Goal: Transaction & Acquisition: Book appointment/travel/reservation

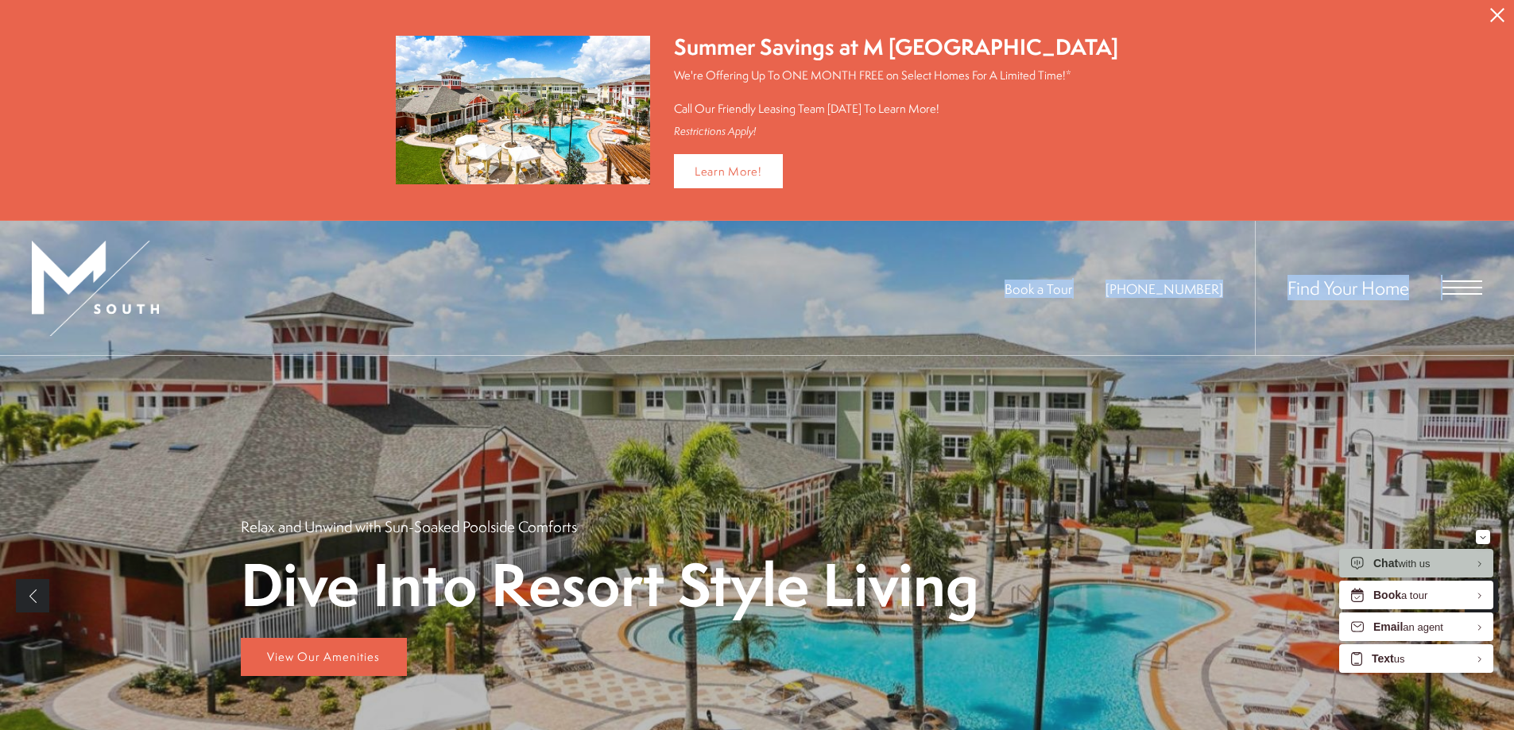
click at [1450, 288] on span "Open Menu" at bounding box center [1462, 288] width 40 height 14
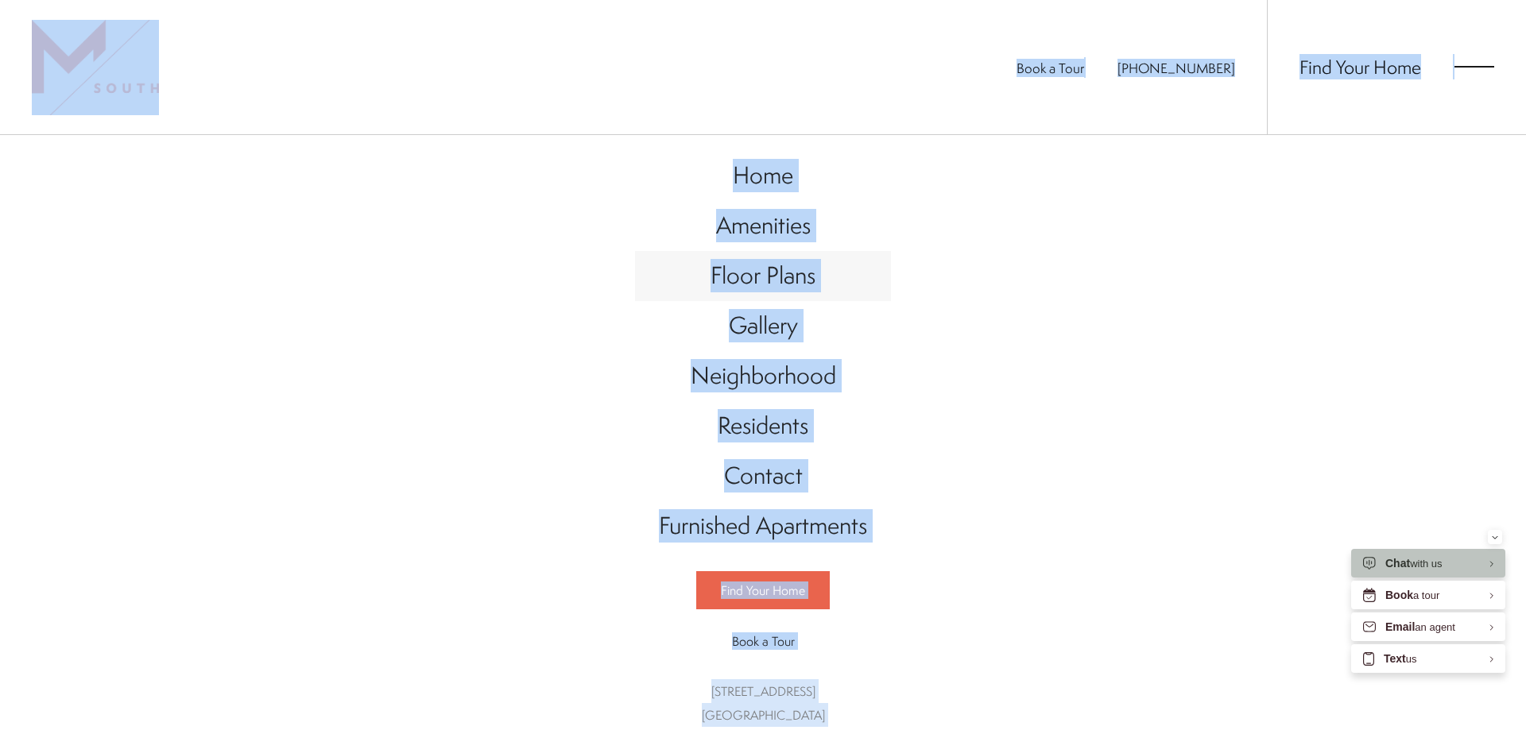
click at [710, 269] on span "Floor Plans" at bounding box center [762, 275] width 105 height 33
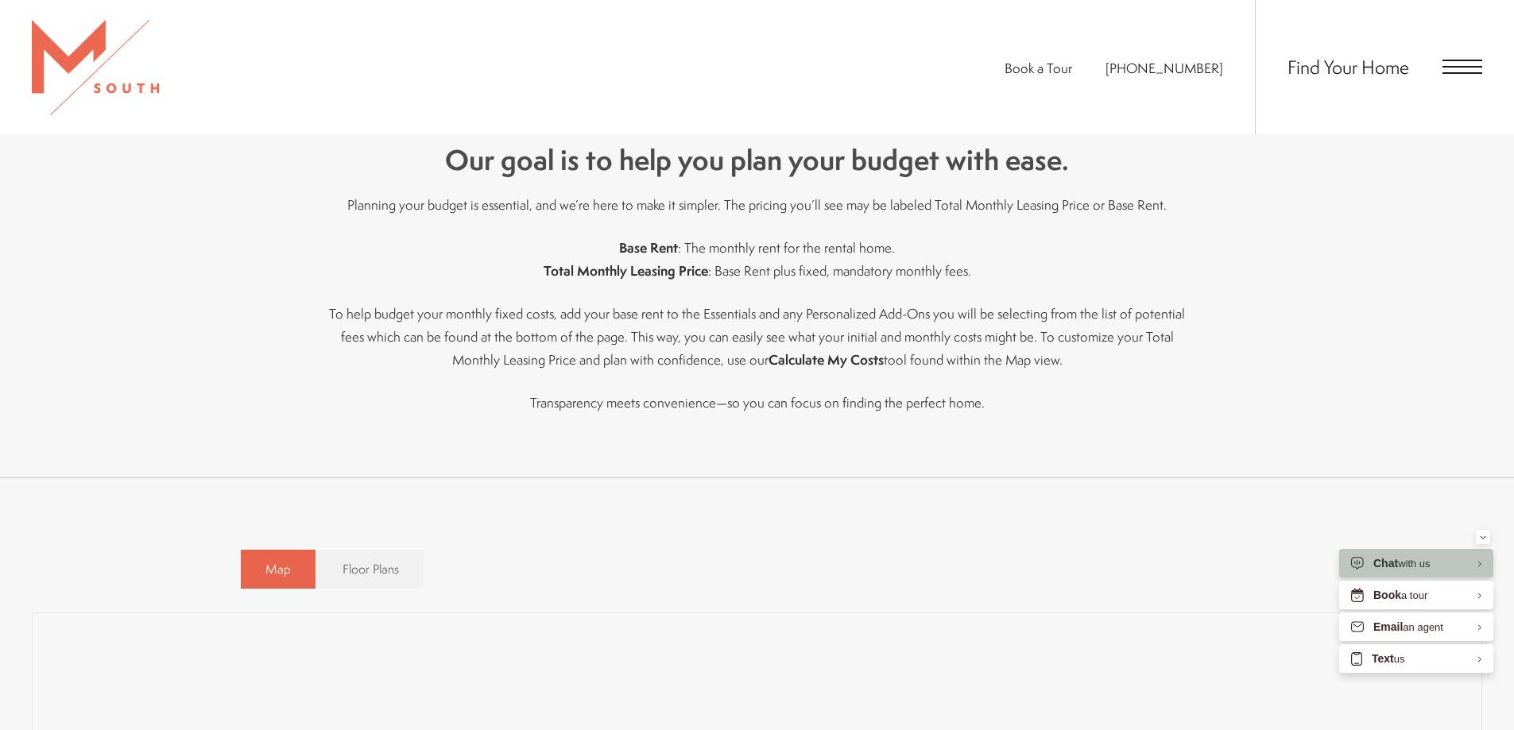
scroll to position [715, 0]
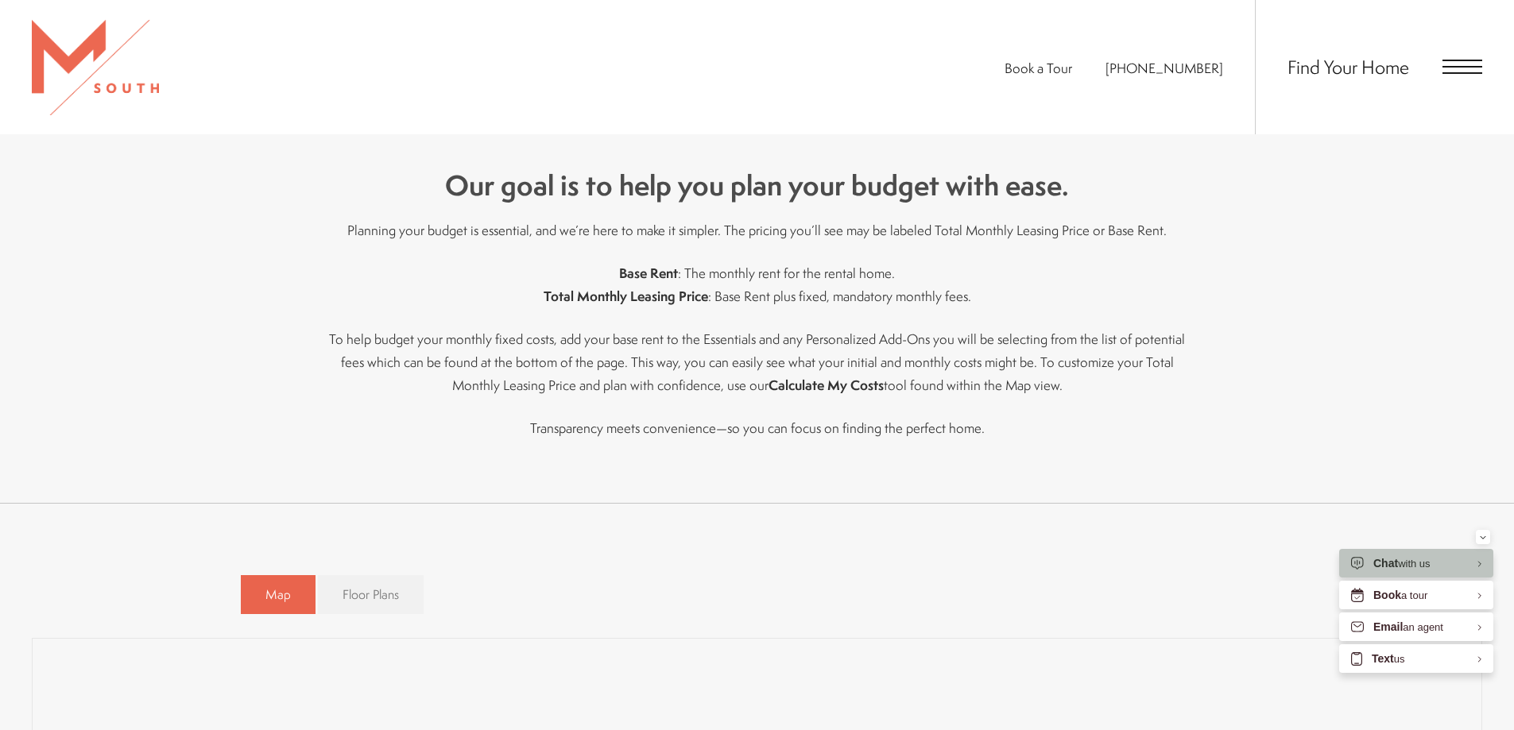
click at [362, 590] on span "Floor Plans" at bounding box center [371, 595] width 56 height 18
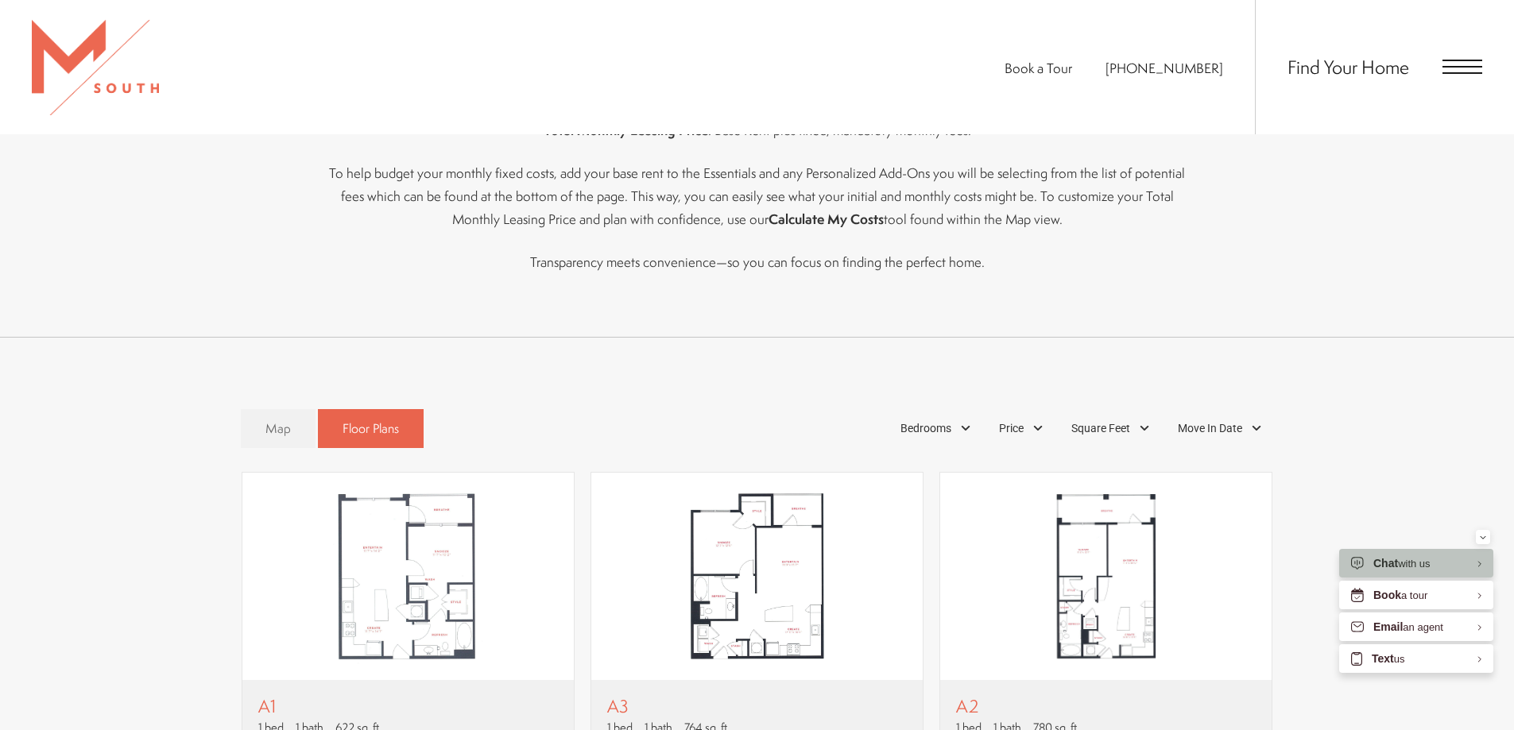
scroll to position [1192, 0]
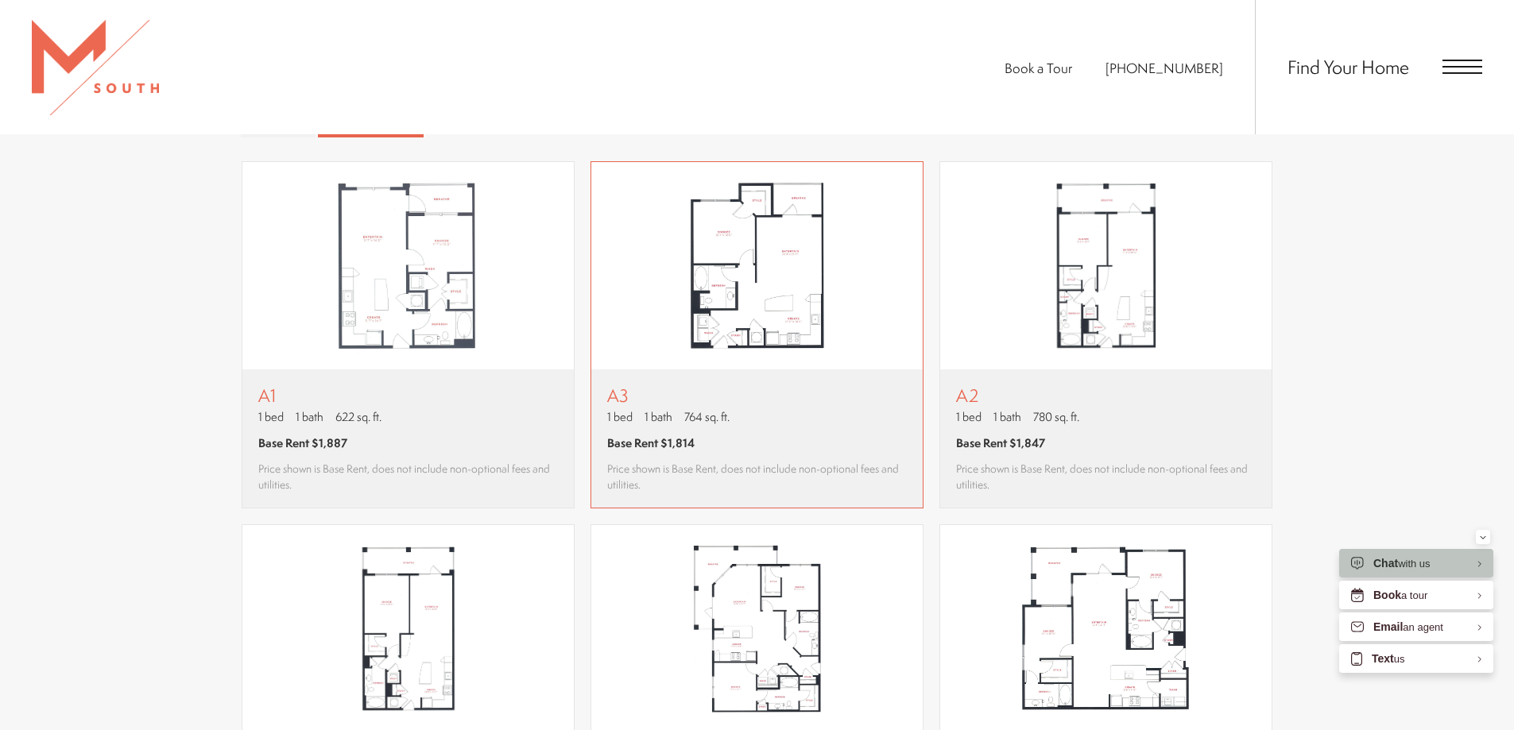
click at [724, 285] on img "View floor plan A3" at bounding box center [756, 266] width 331 height 208
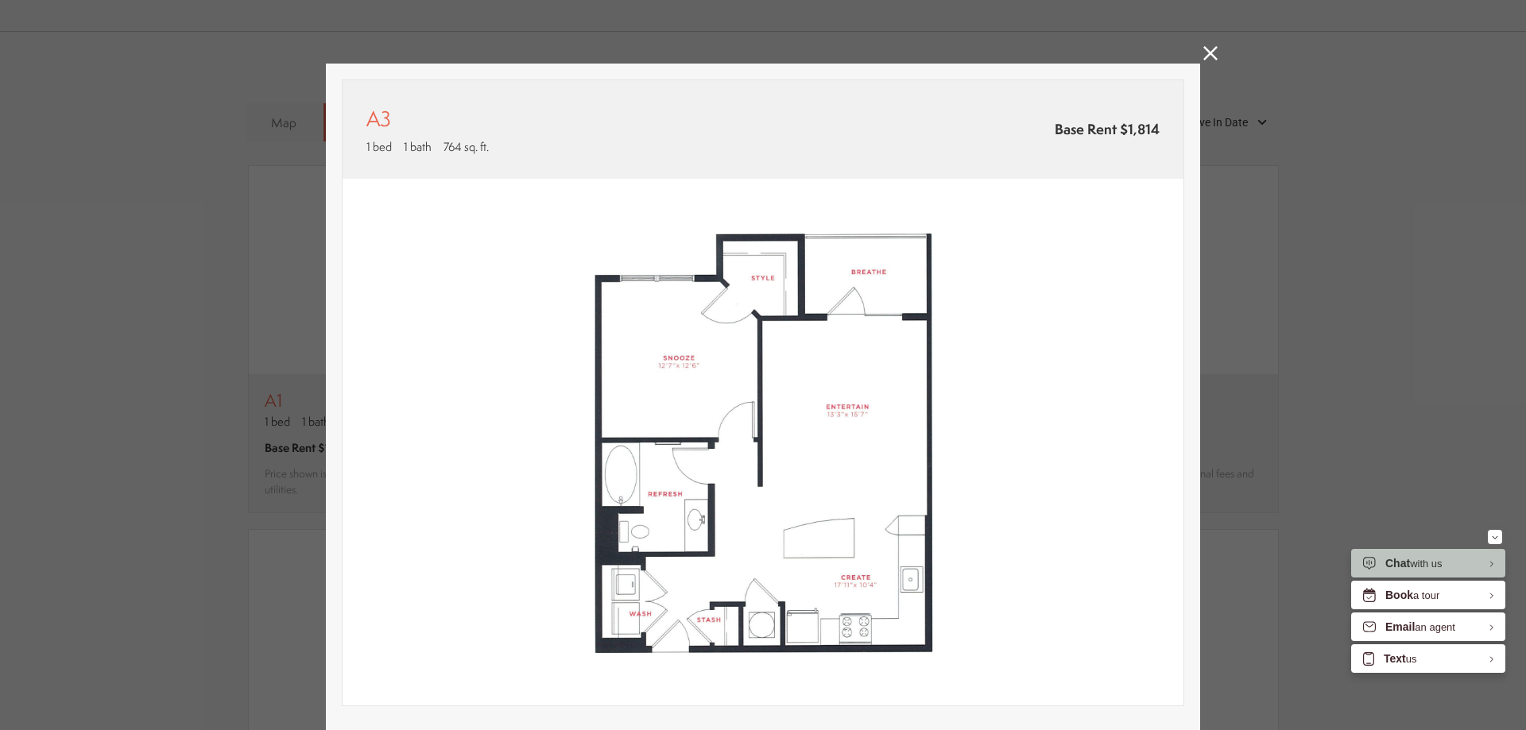
click at [1203, 60] on link at bounding box center [1210, 55] width 14 height 18
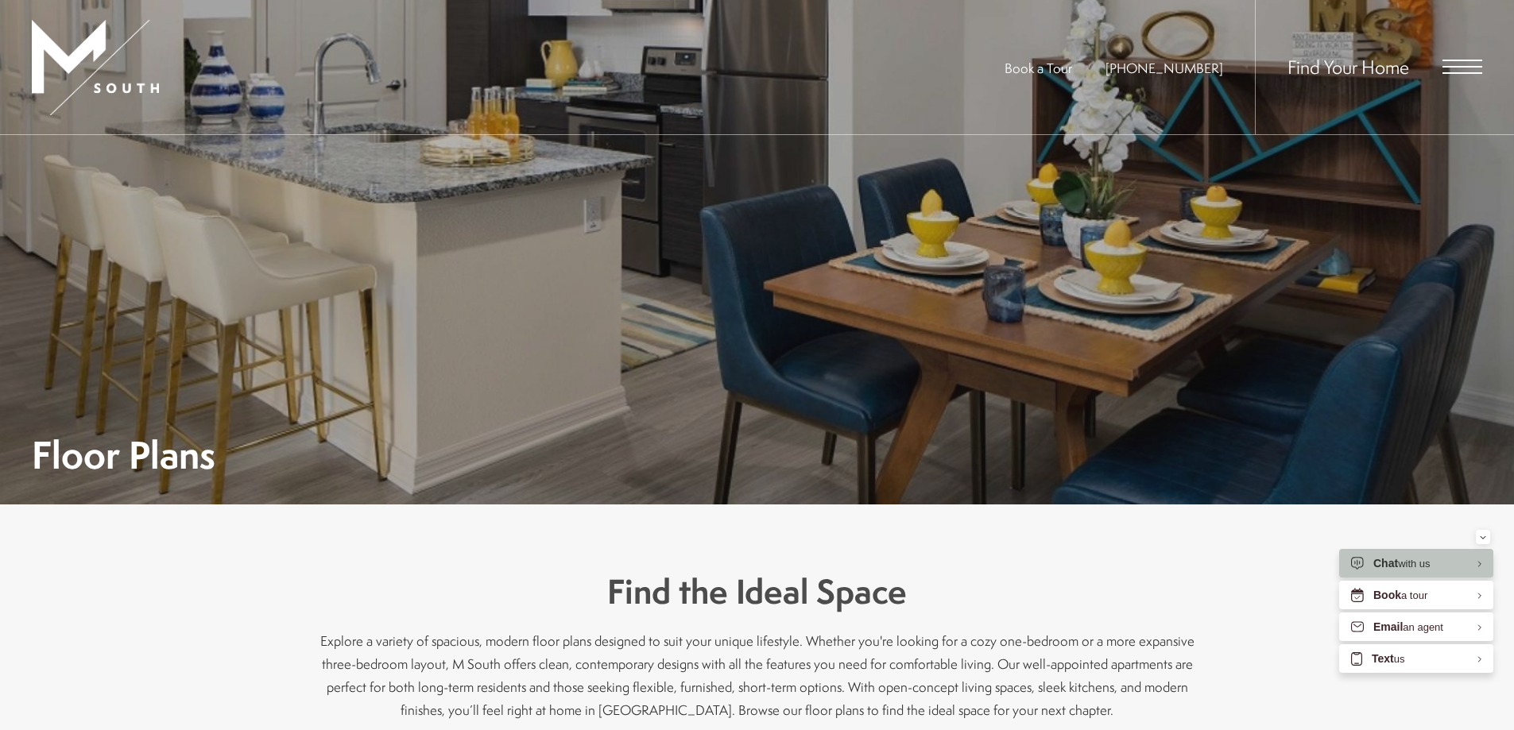
scroll to position [79, 0]
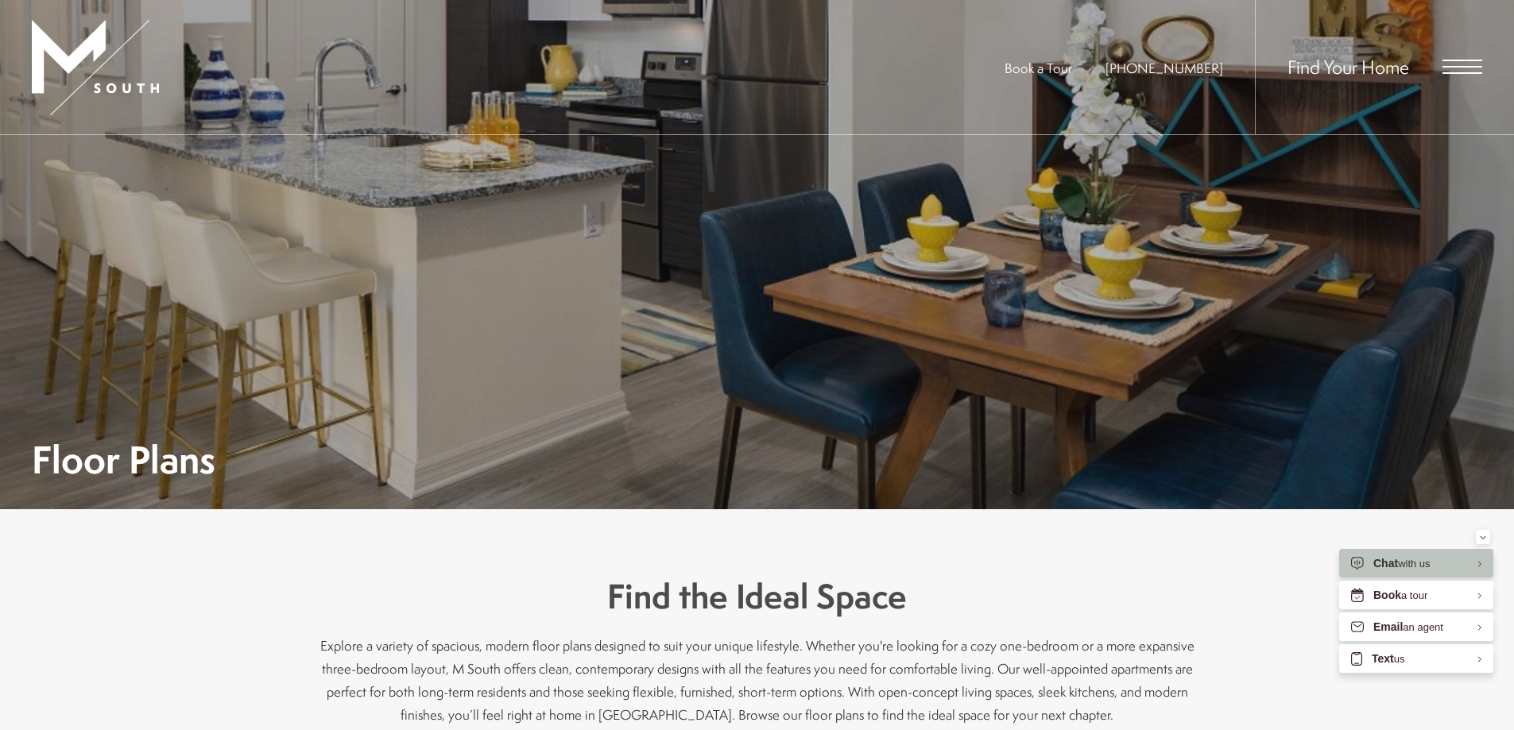
click at [1454, 60] on span "Open Menu" at bounding box center [1462, 61] width 40 height 2
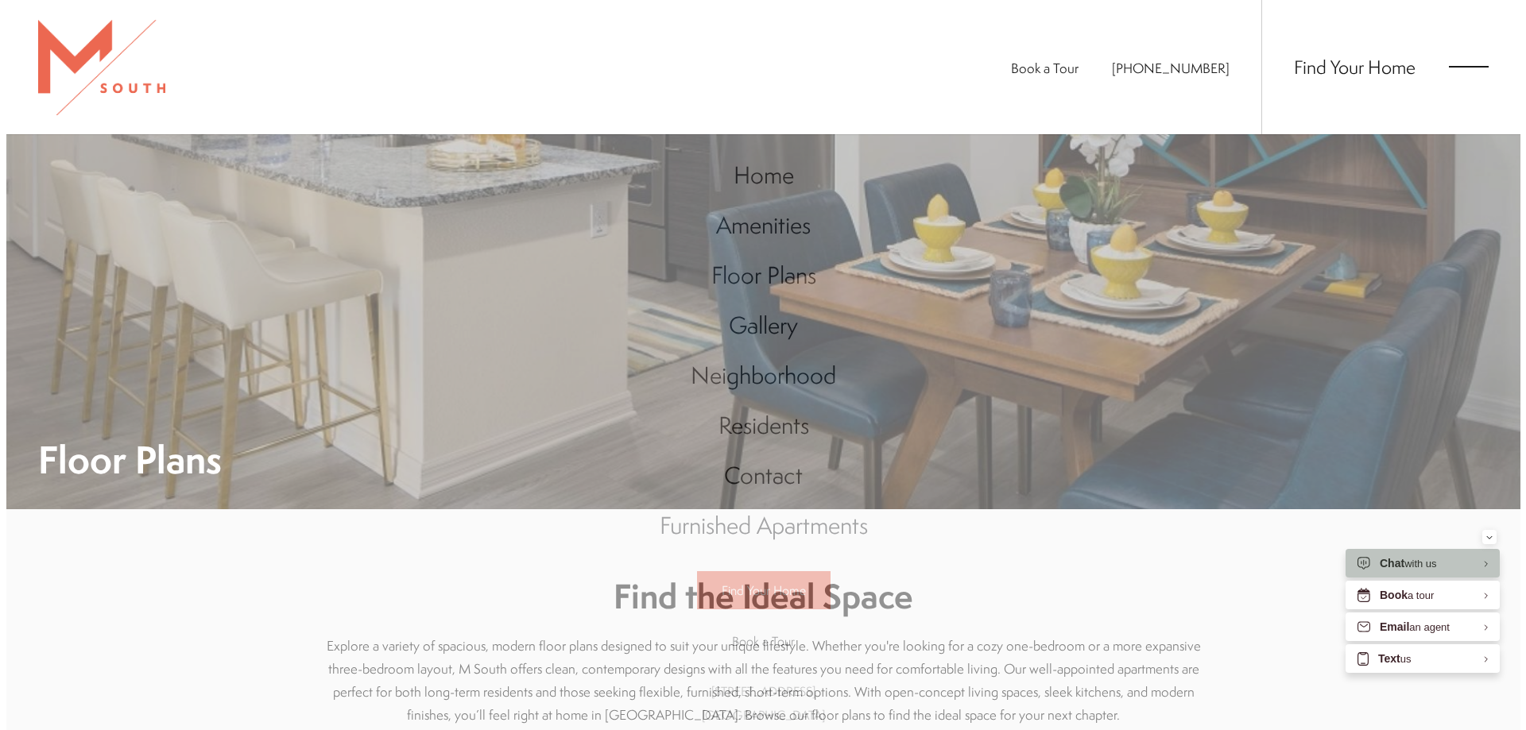
scroll to position [0, 0]
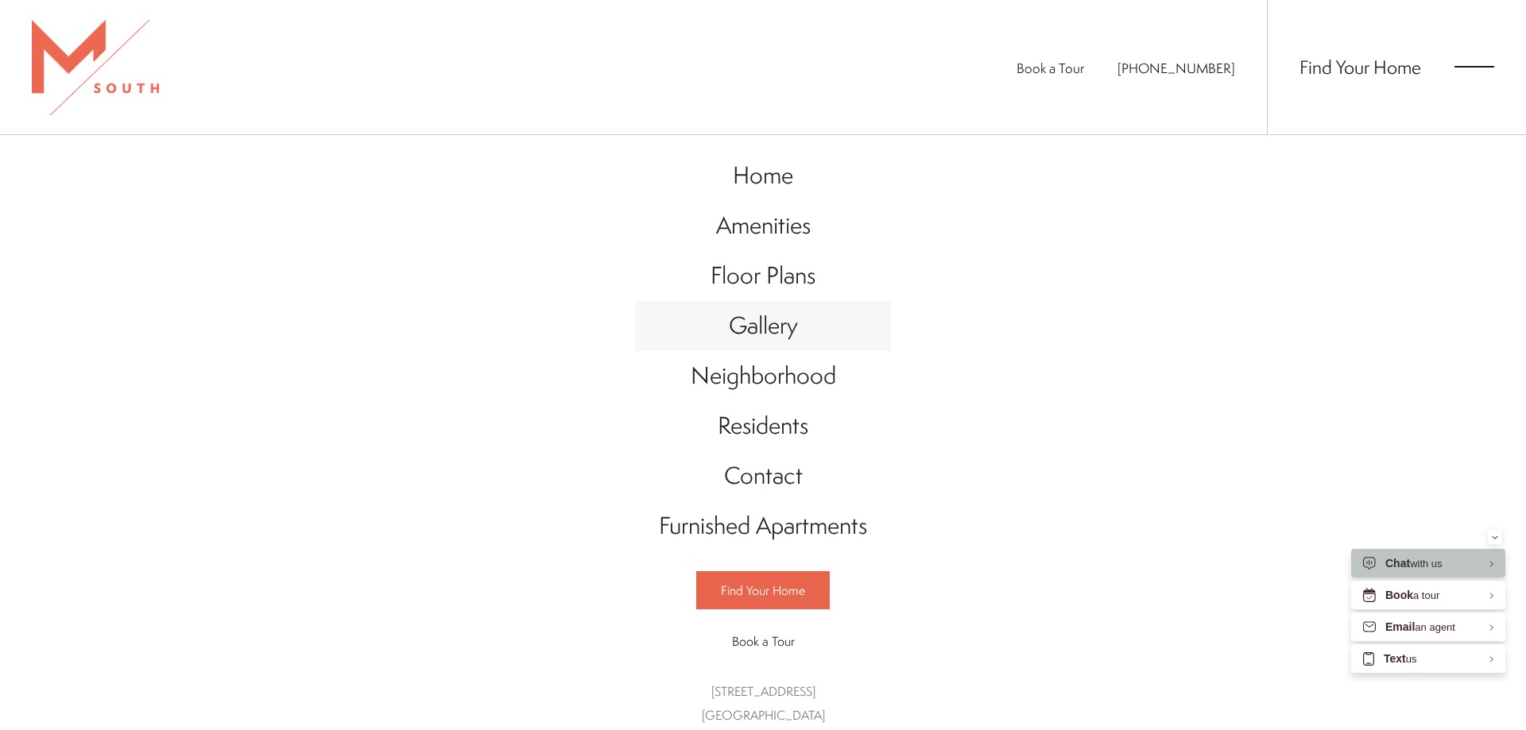
click at [746, 331] on span "Gallery" at bounding box center [763, 325] width 69 height 33
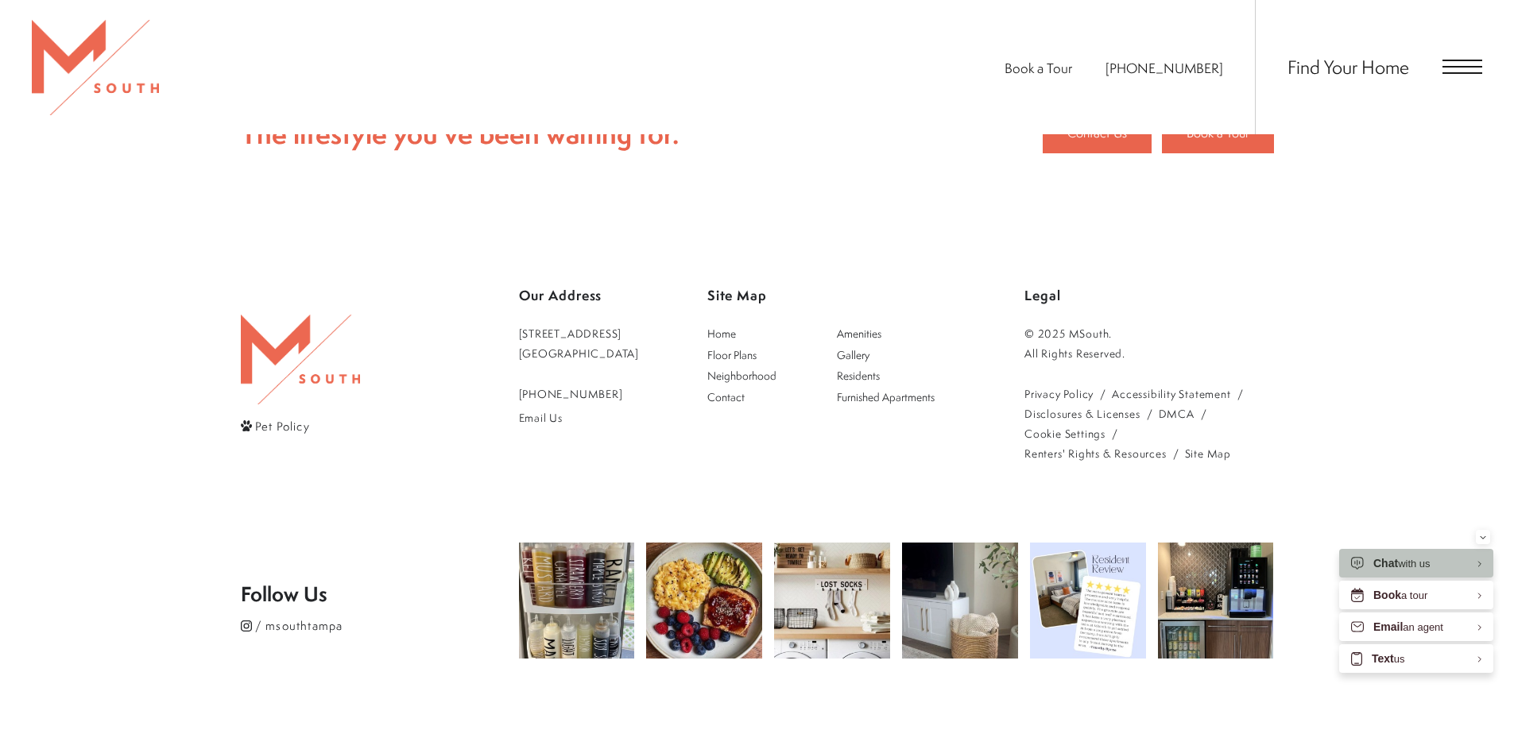
scroll to position [4053, 0]
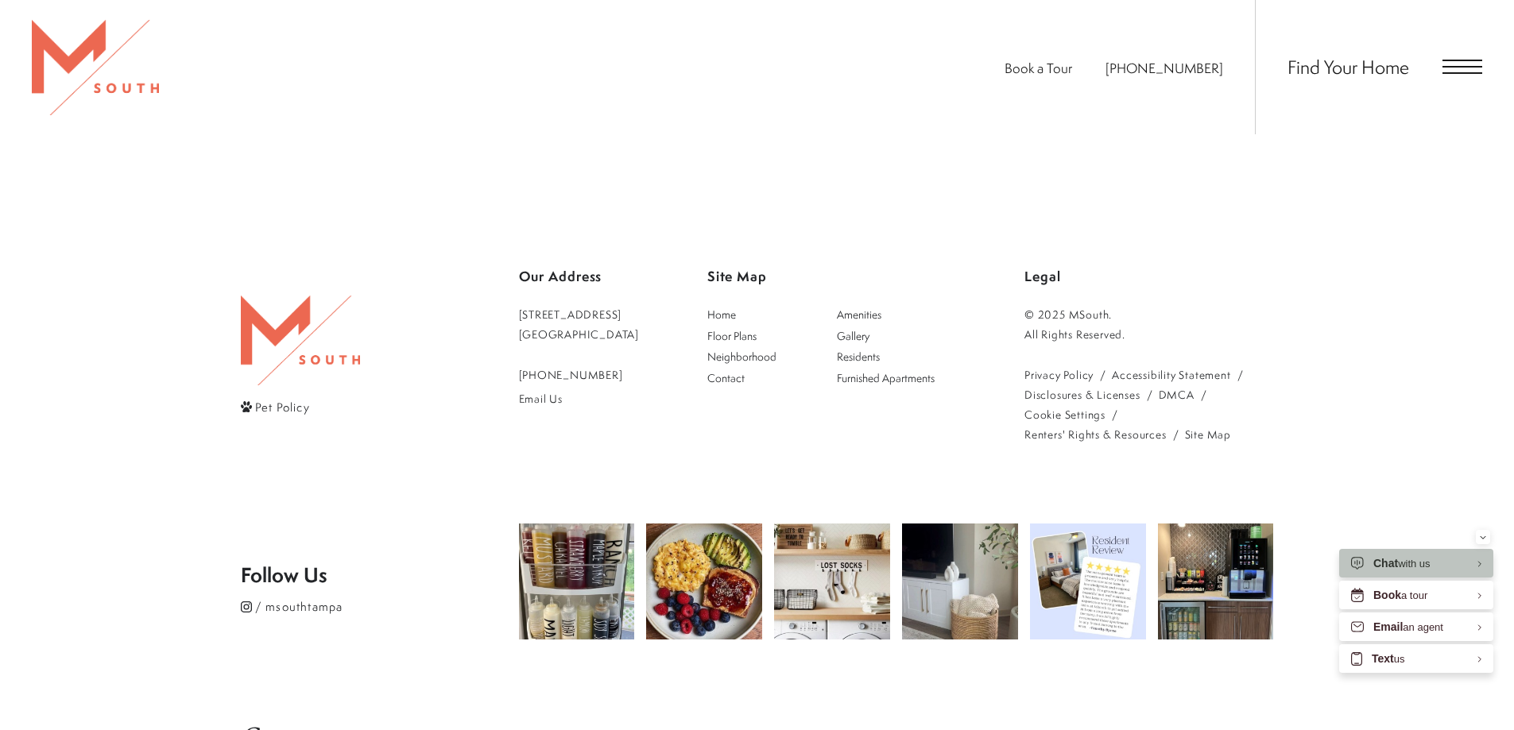
click at [1461, 66] on span "Open Menu" at bounding box center [1462, 67] width 40 height 2
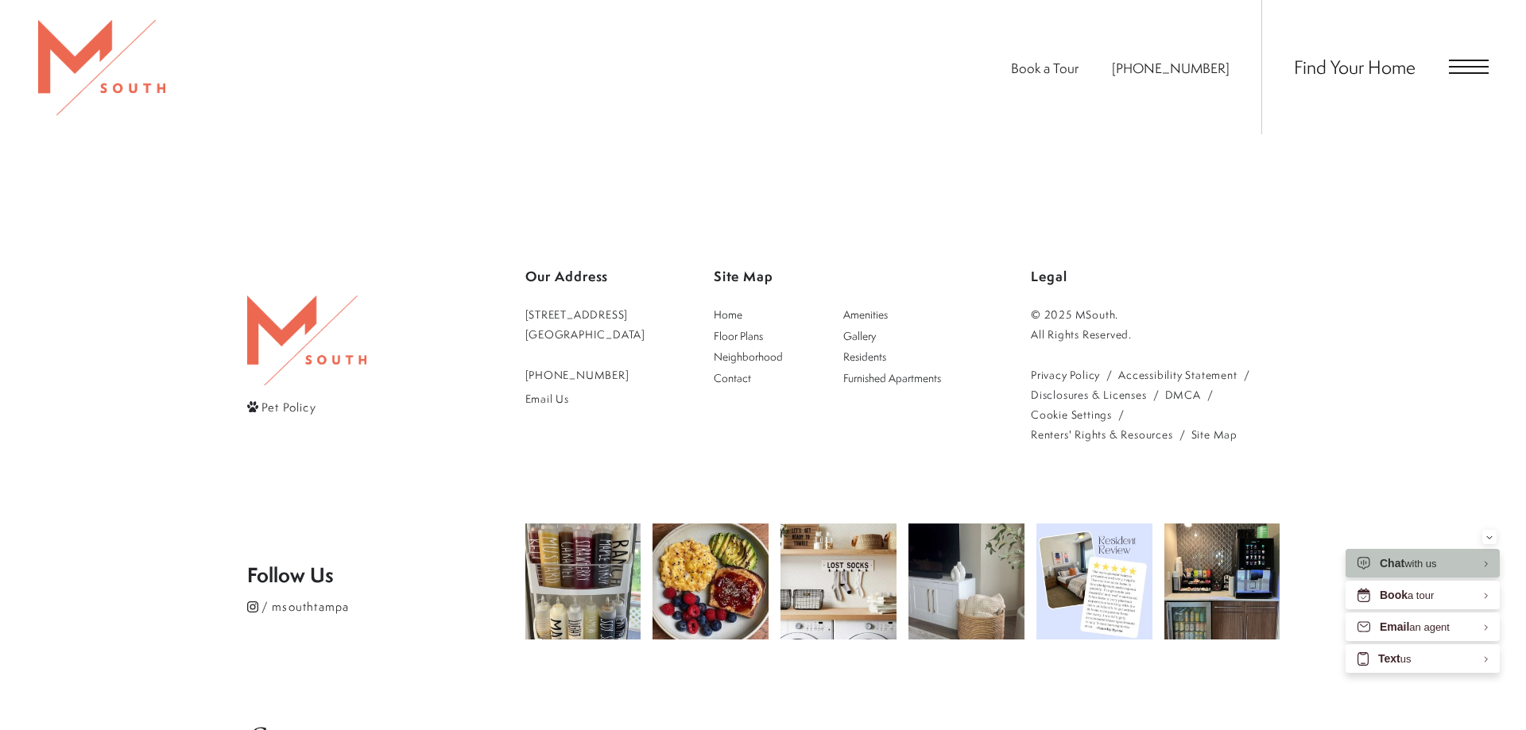
scroll to position [0, 0]
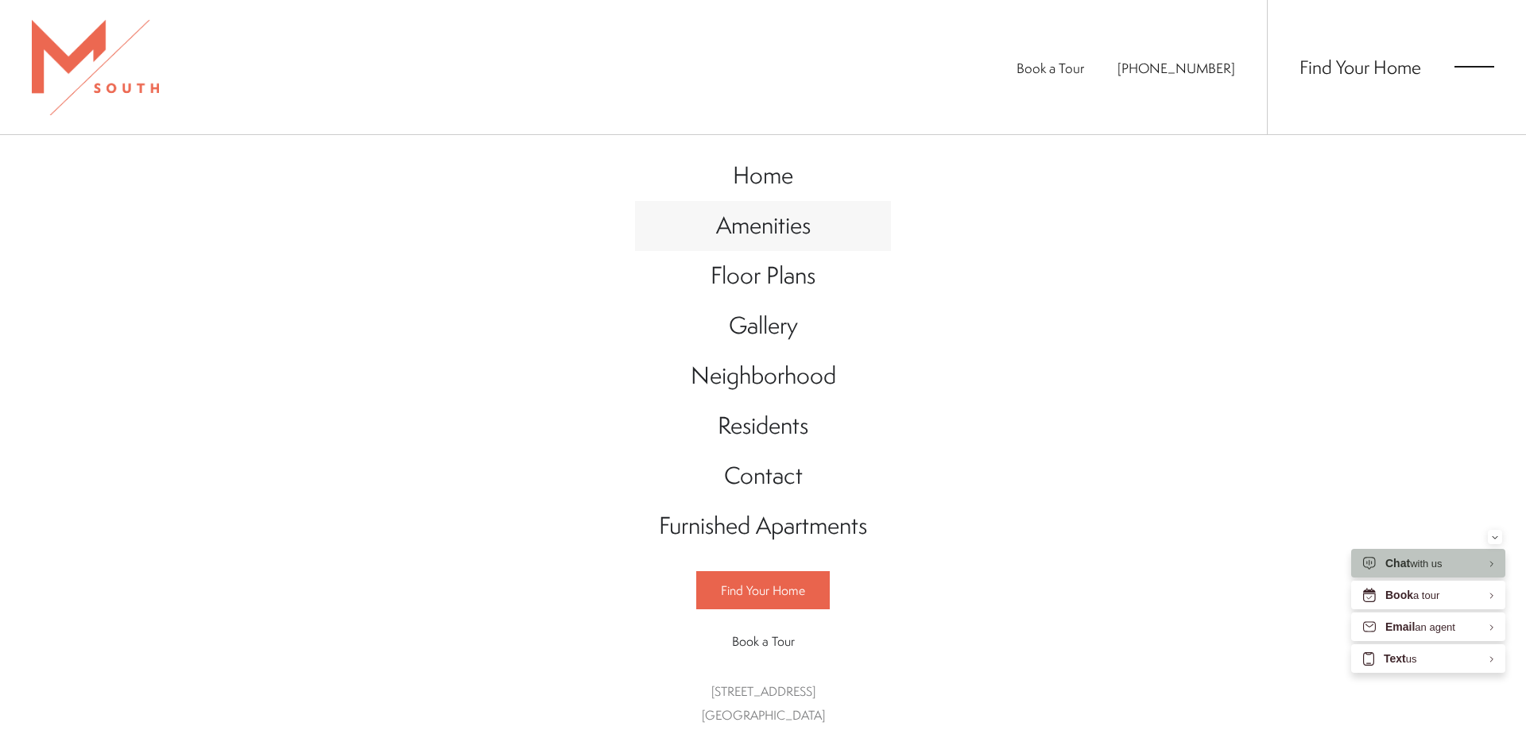
click at [738, 232] on span "Amenities" at bounding box center [763, 225] width 95 height 33
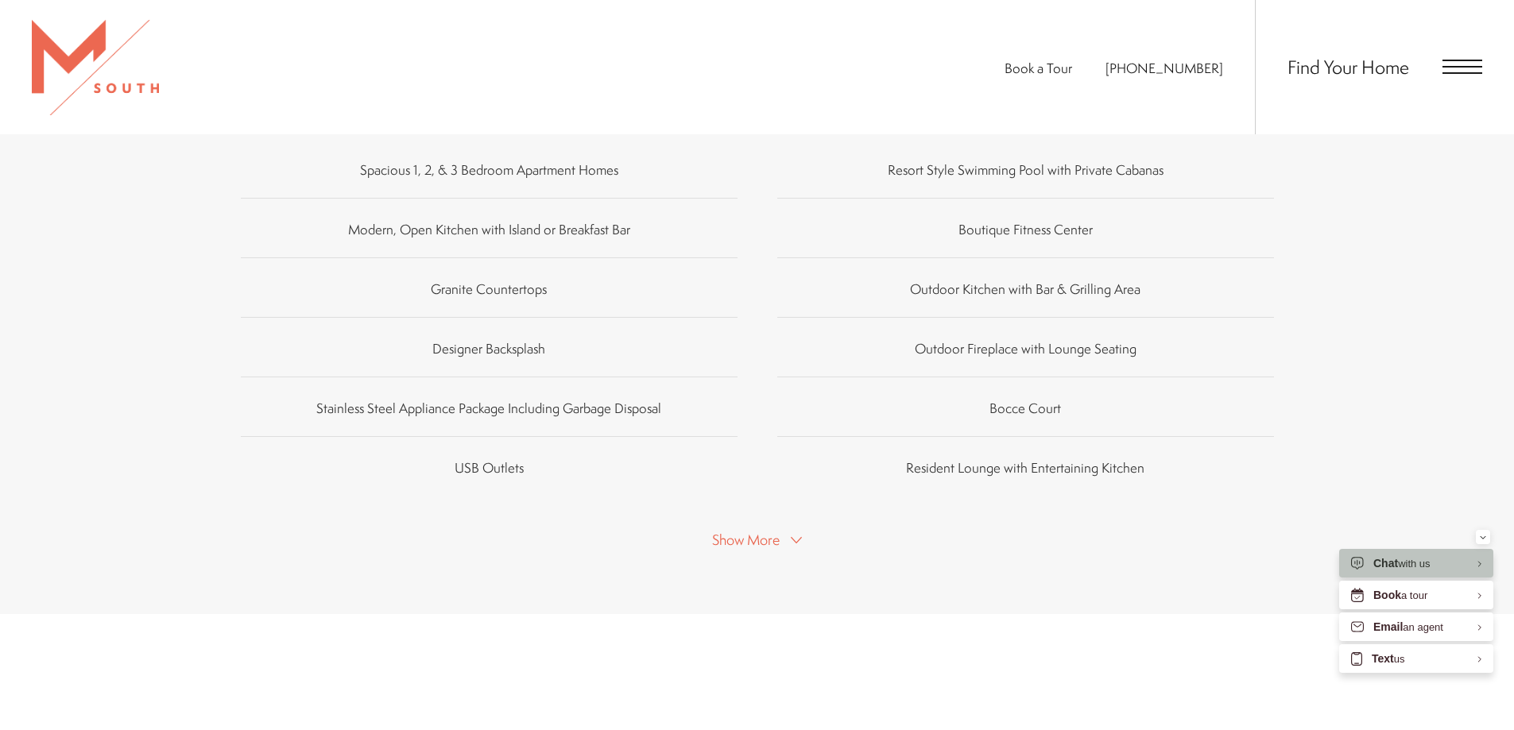
scroll to position [1113, 0]
click at [772, 529] on span "Show More" at bounding box center [746, 539] width 68 height 20
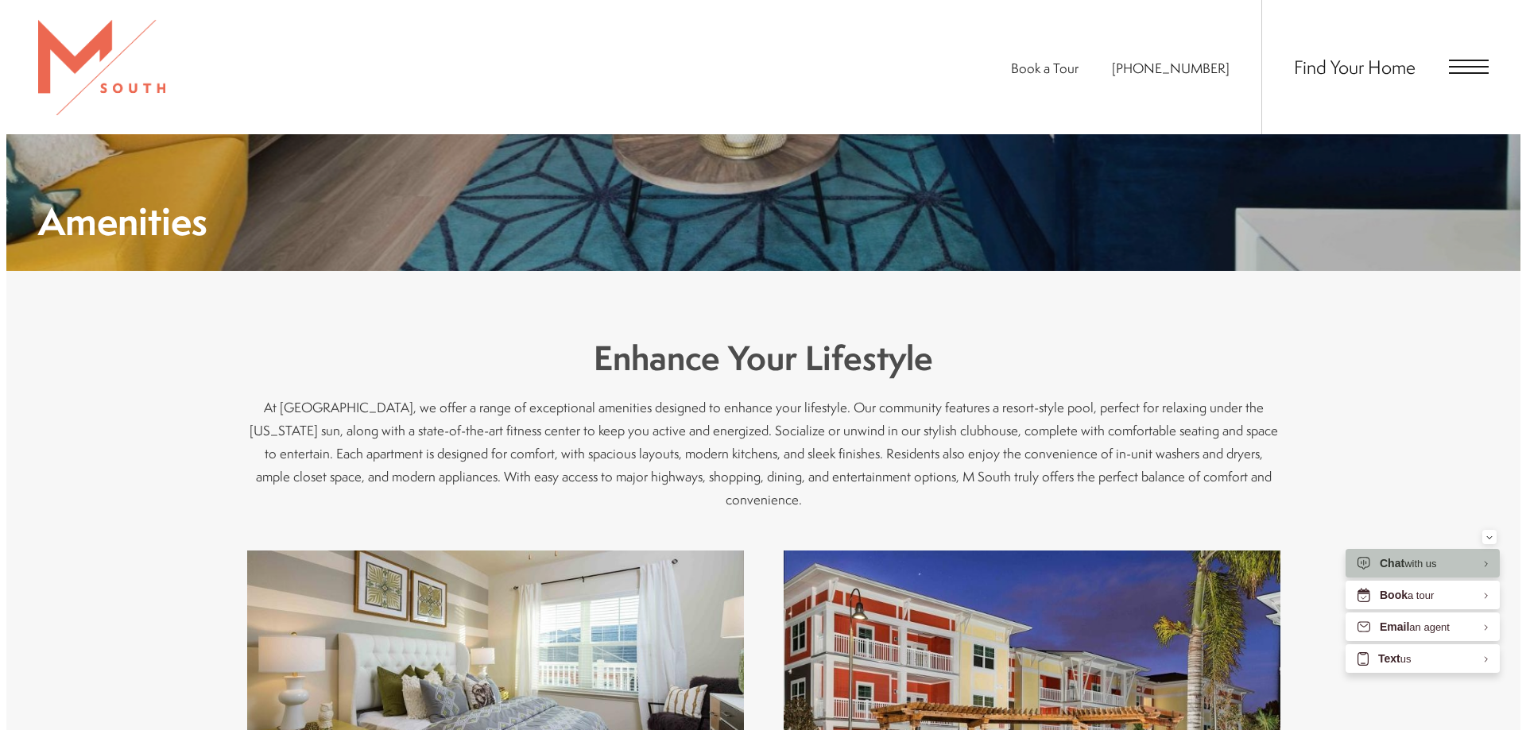
scroll to position [0, 0]
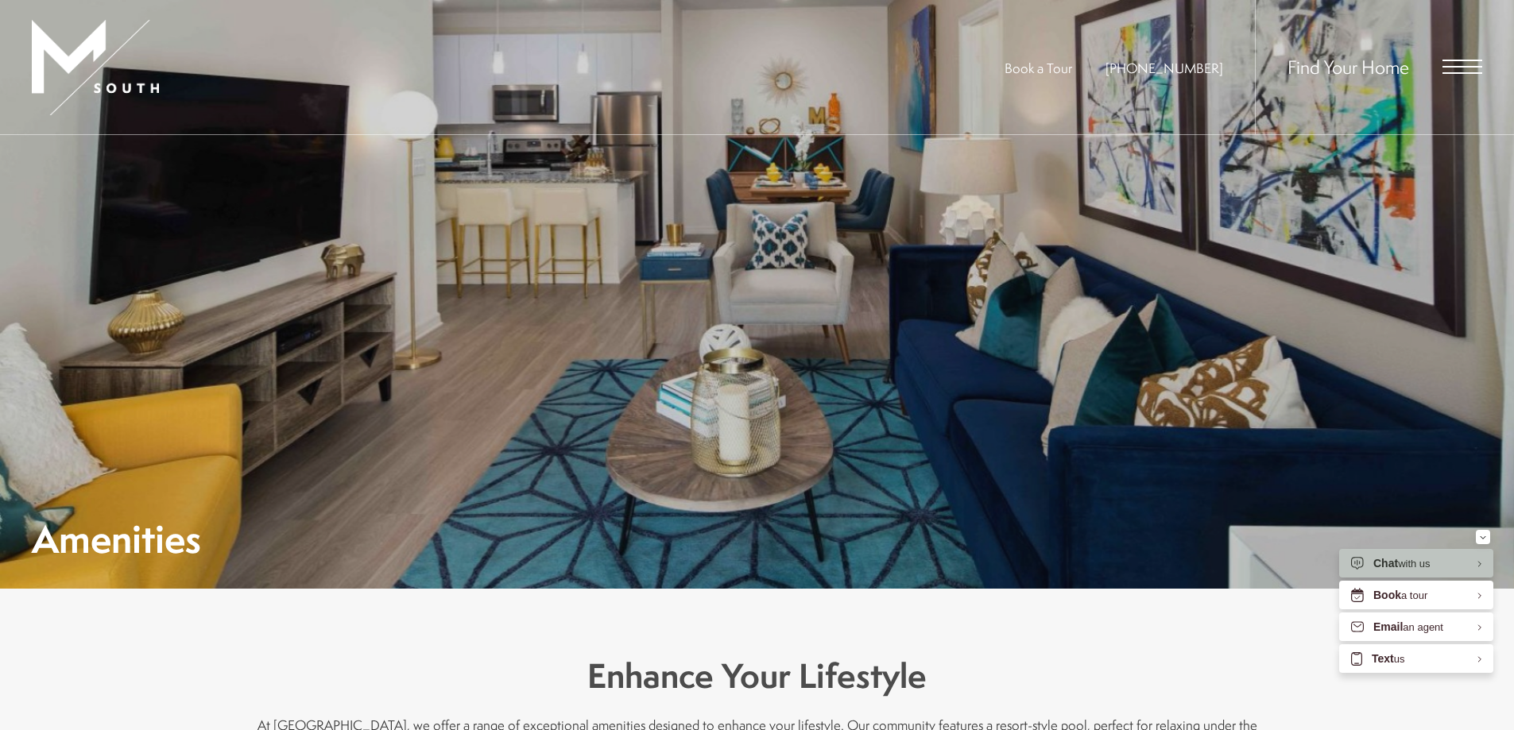
click at [1462, 68] on span "Open Menu" at bounding box center [1462, 67] width 40 height 14
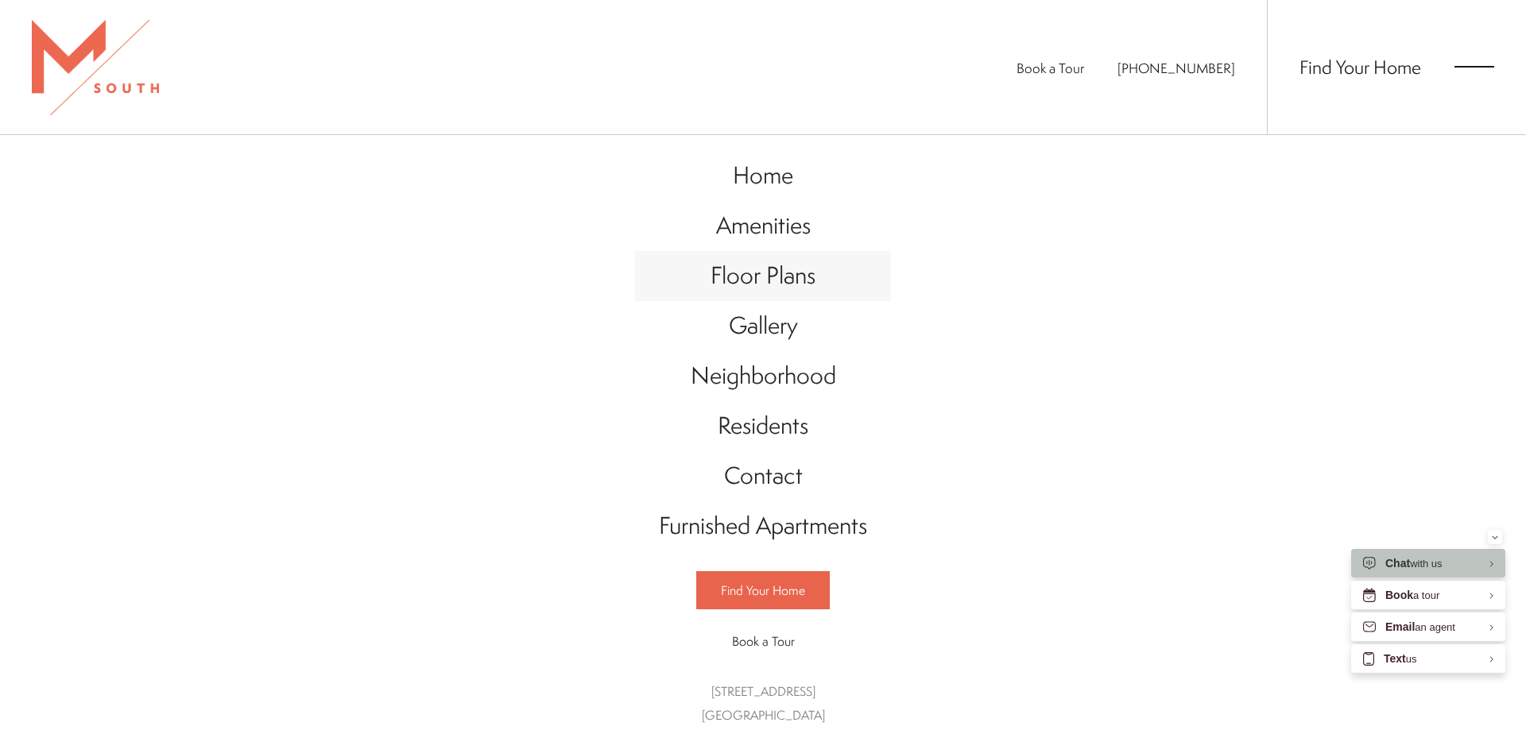
click at [725, 273] on span "Floor Plans" at bounding box center [762, 275] width 105 height 33
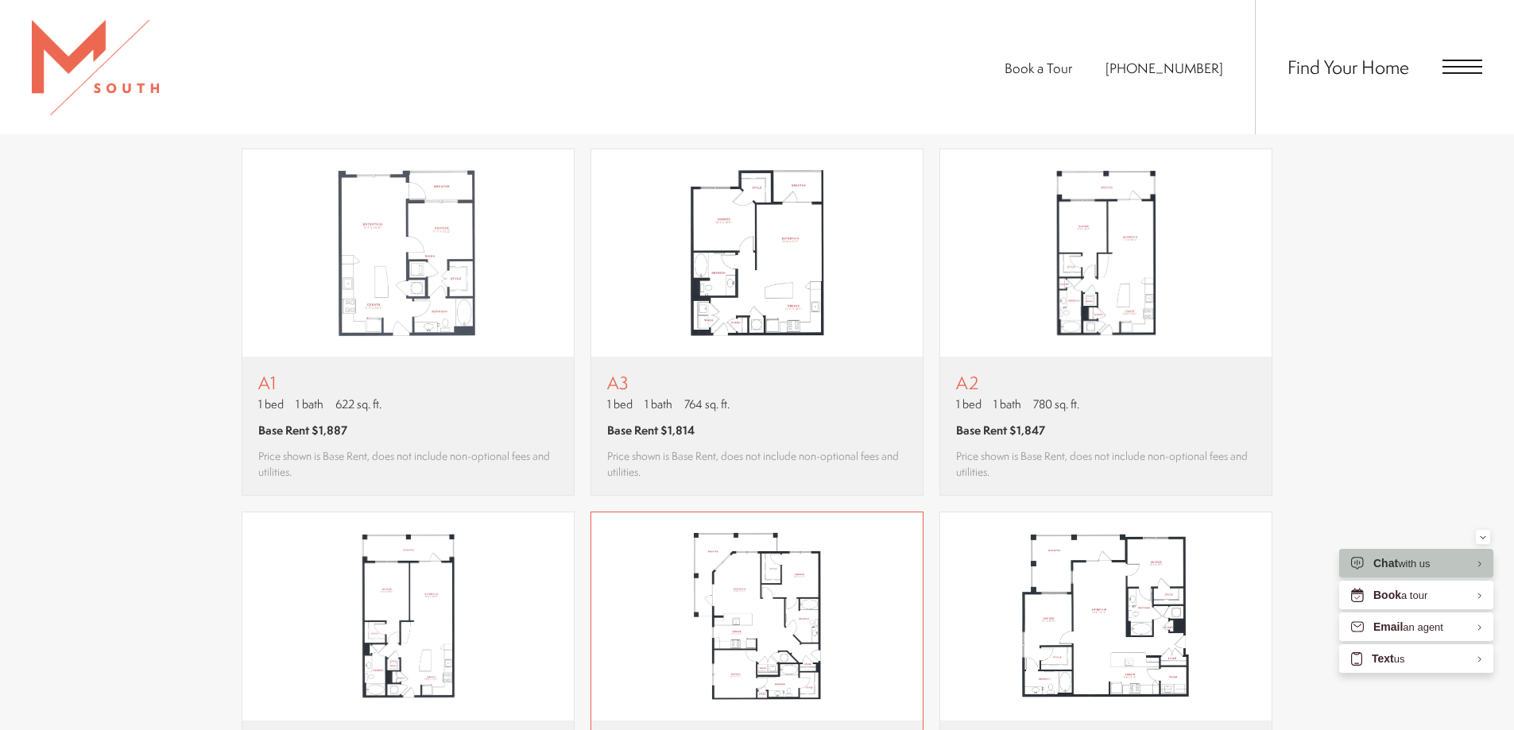
scroll to position [1113, 0]
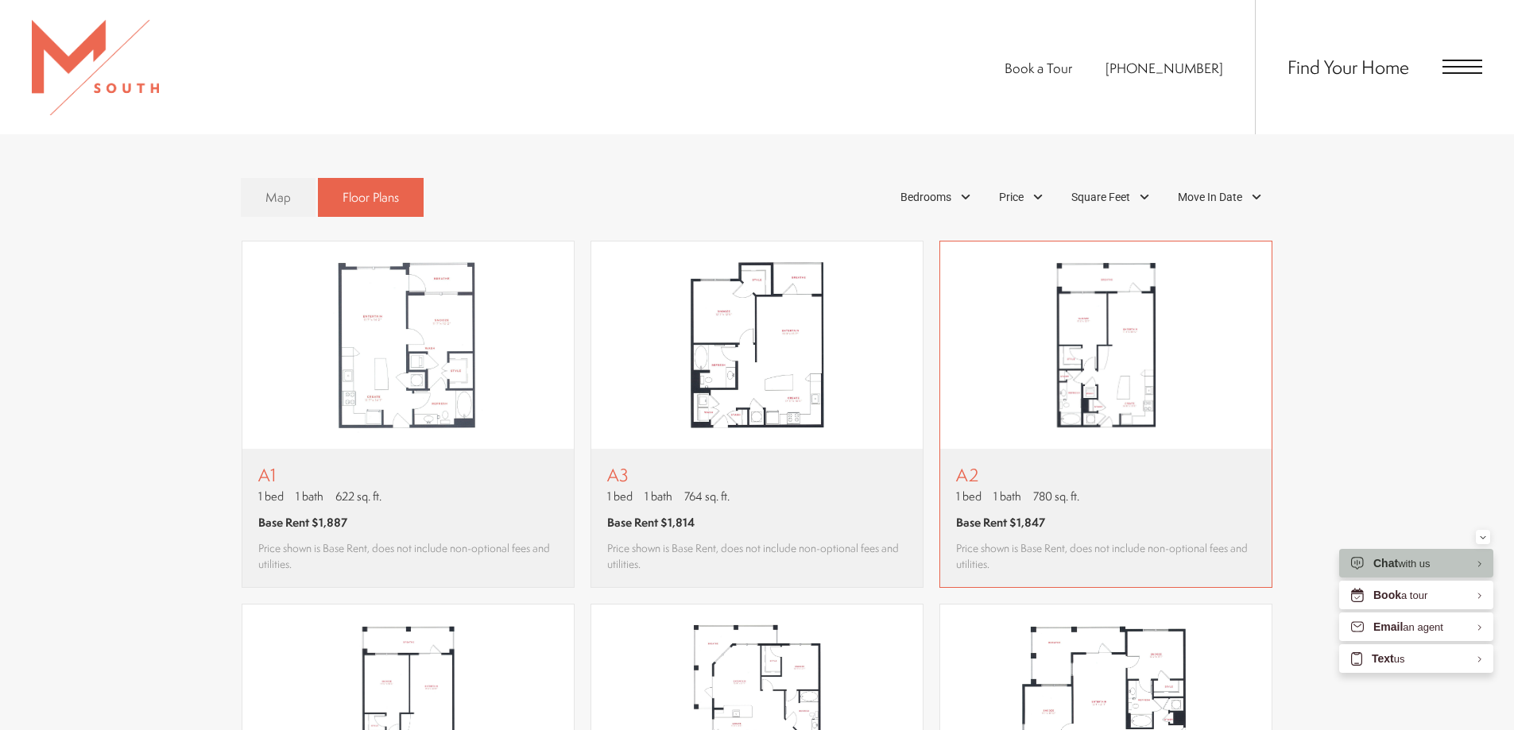
click at [1119, 382] on img "View floor plan A2" at bounding box center [1105, 346] width 331 height 208
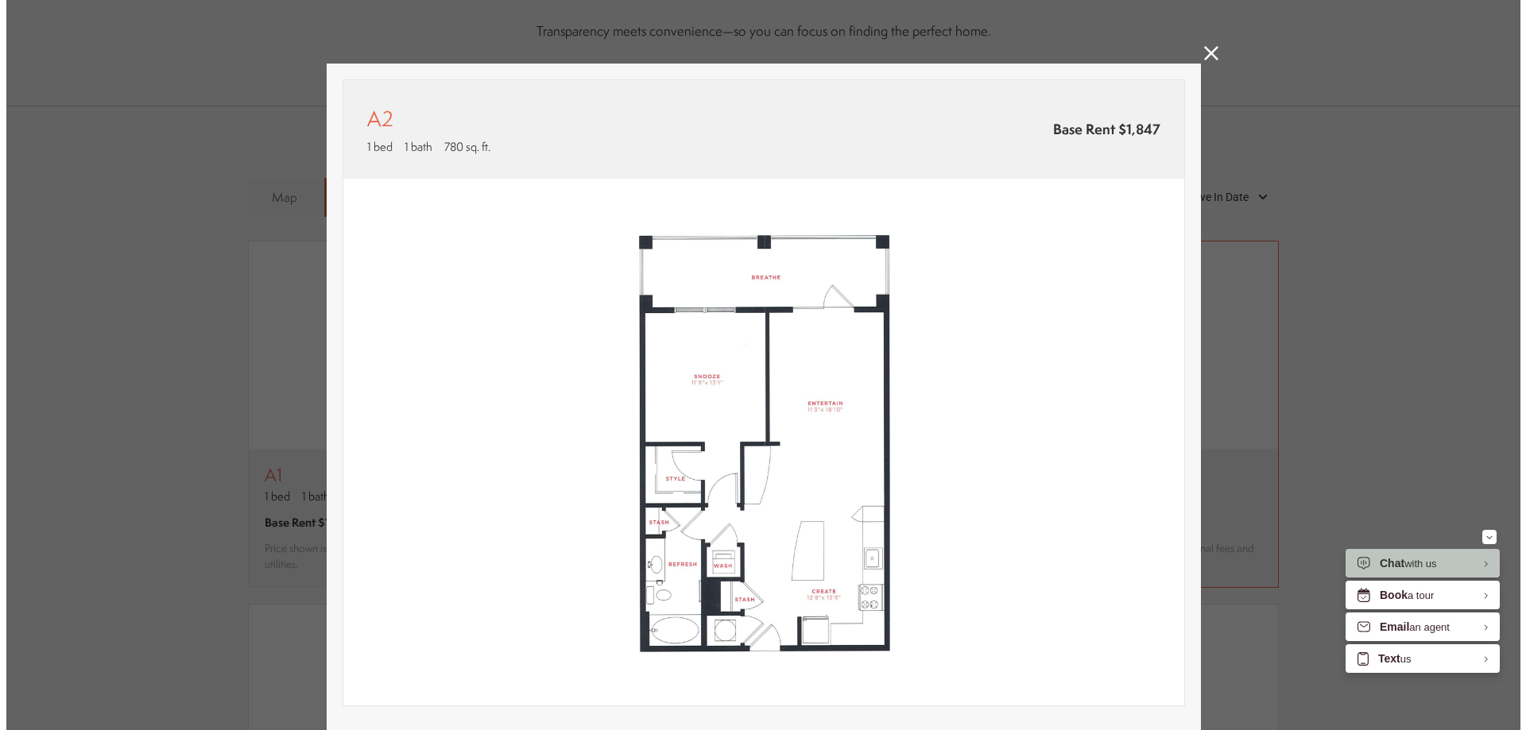
scroll to position [0, 0]
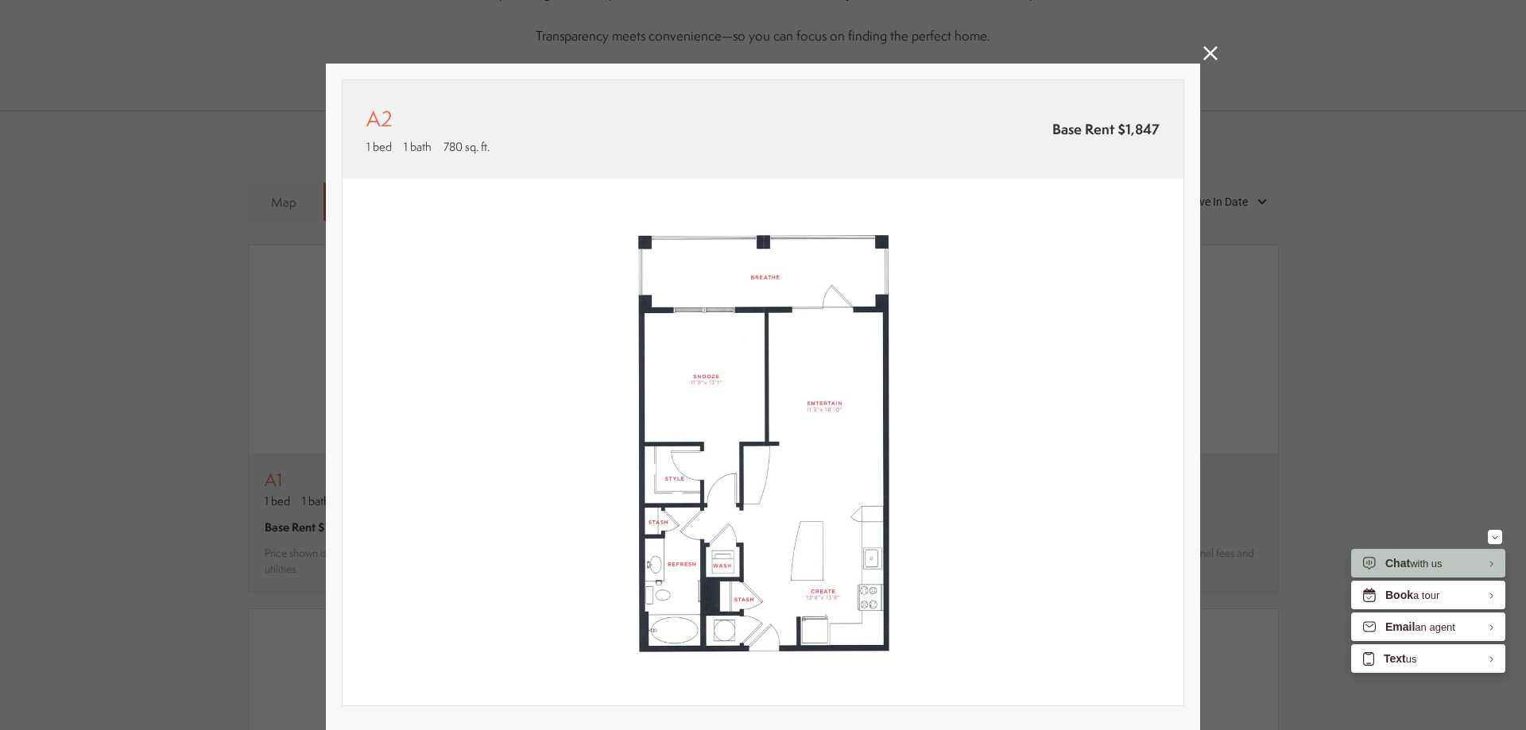
click at [1203, 57] on icon at bounding box center [1210, 53] width 14 height 14
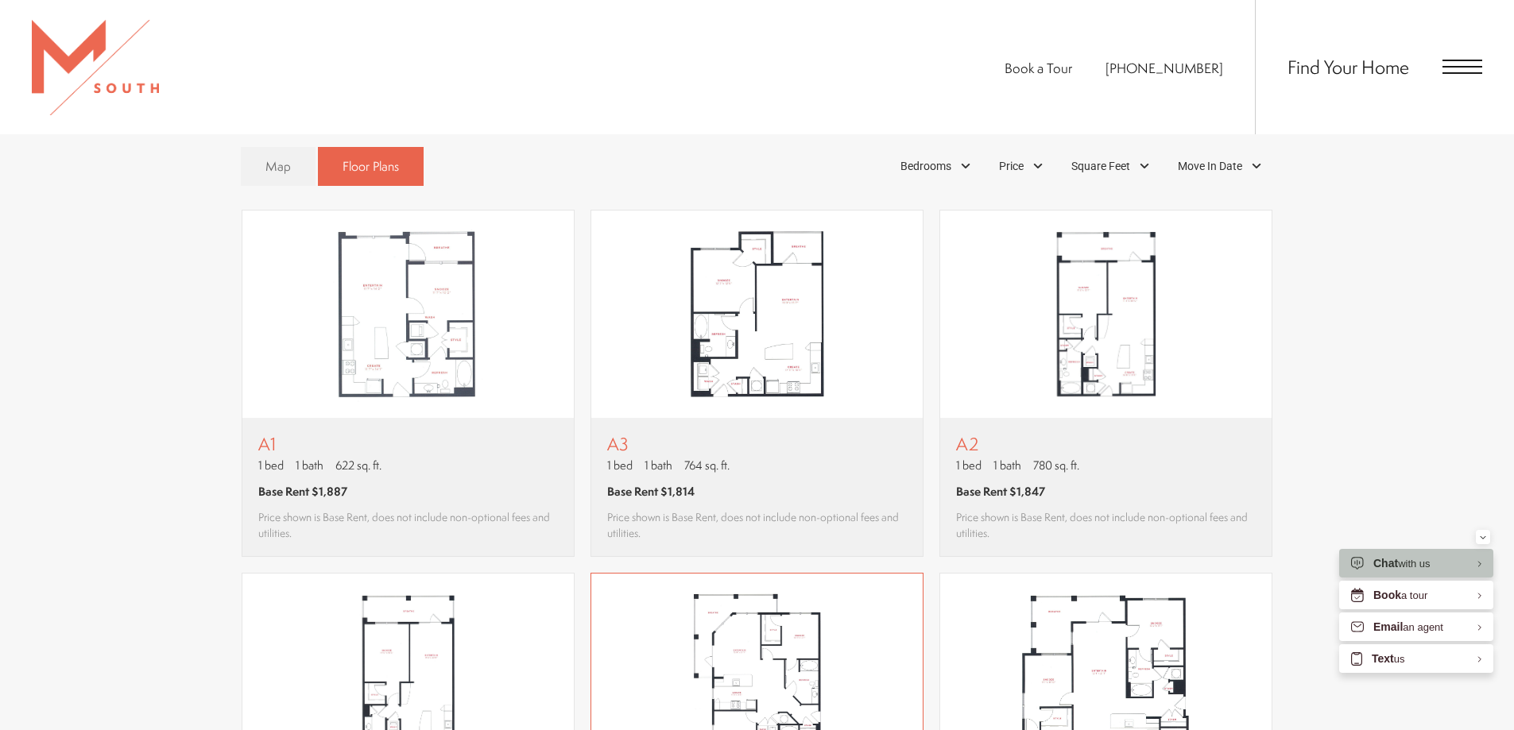
scroll to position [1113, 0]
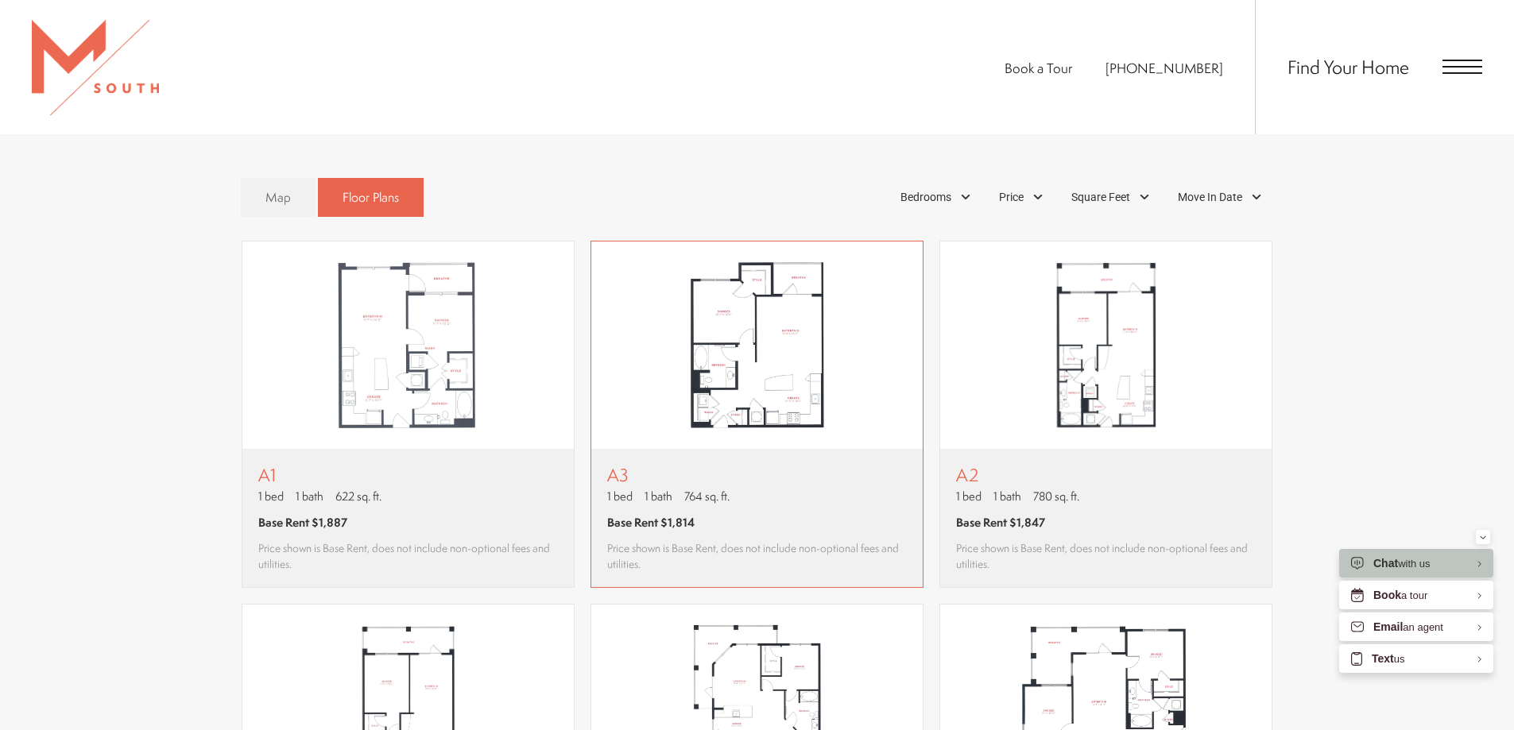
click at [710, 426] on img "View floor plan A3" at bounding box center [756, 346] width 331 height 208
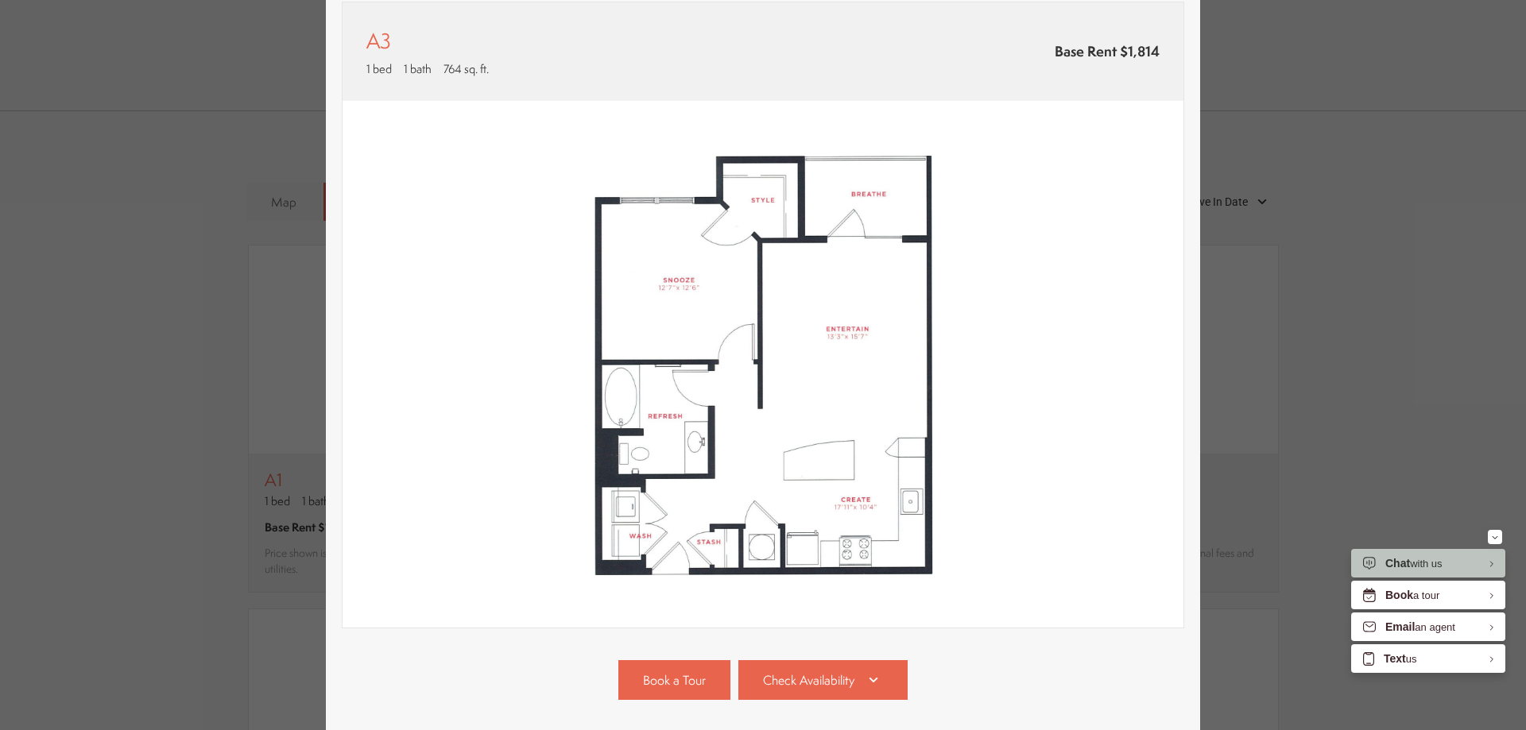
scroll to position [215, 0]
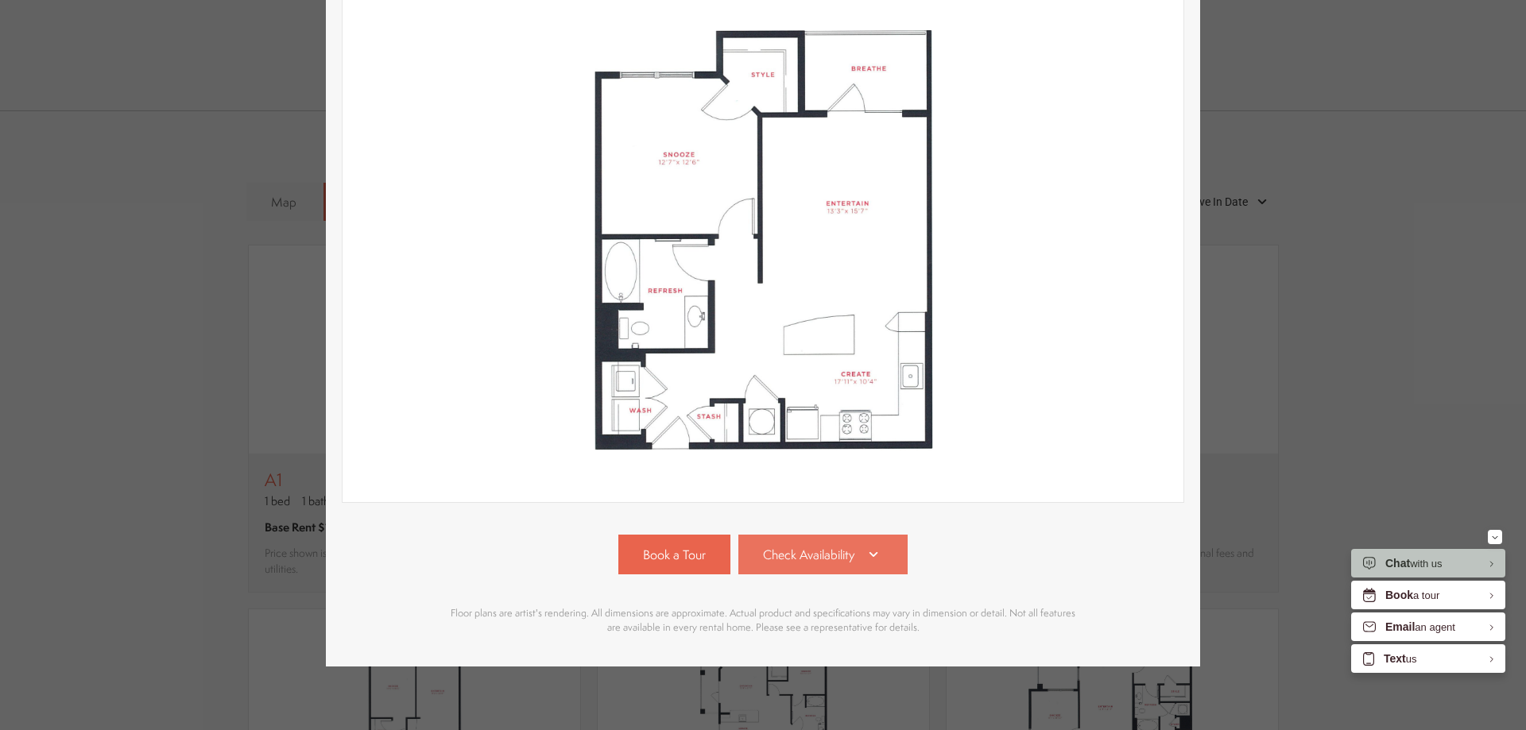
click at [815, 546] on span "Check Availability" at bounding box center [808, 555] width 91 height 18
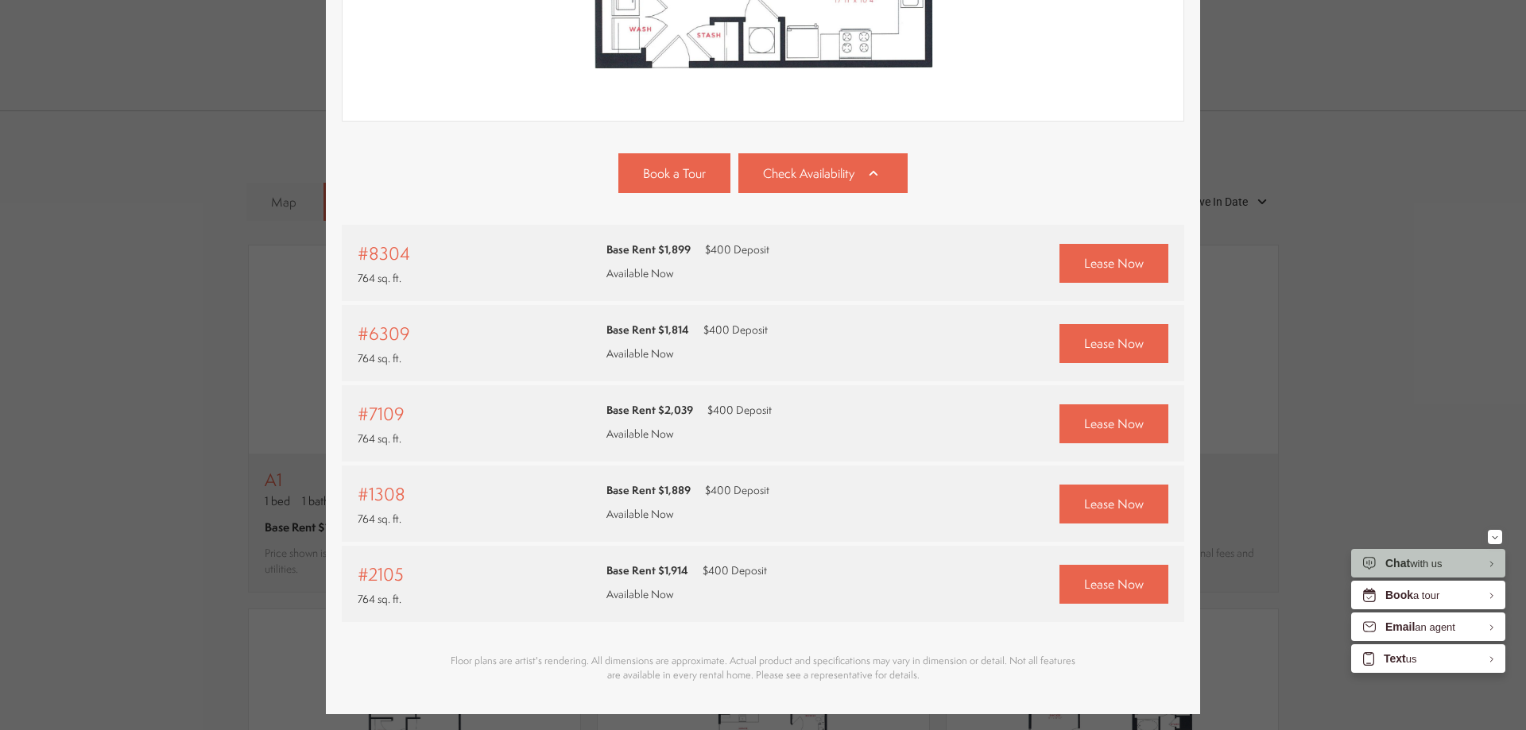
scroll to position [645, 0]
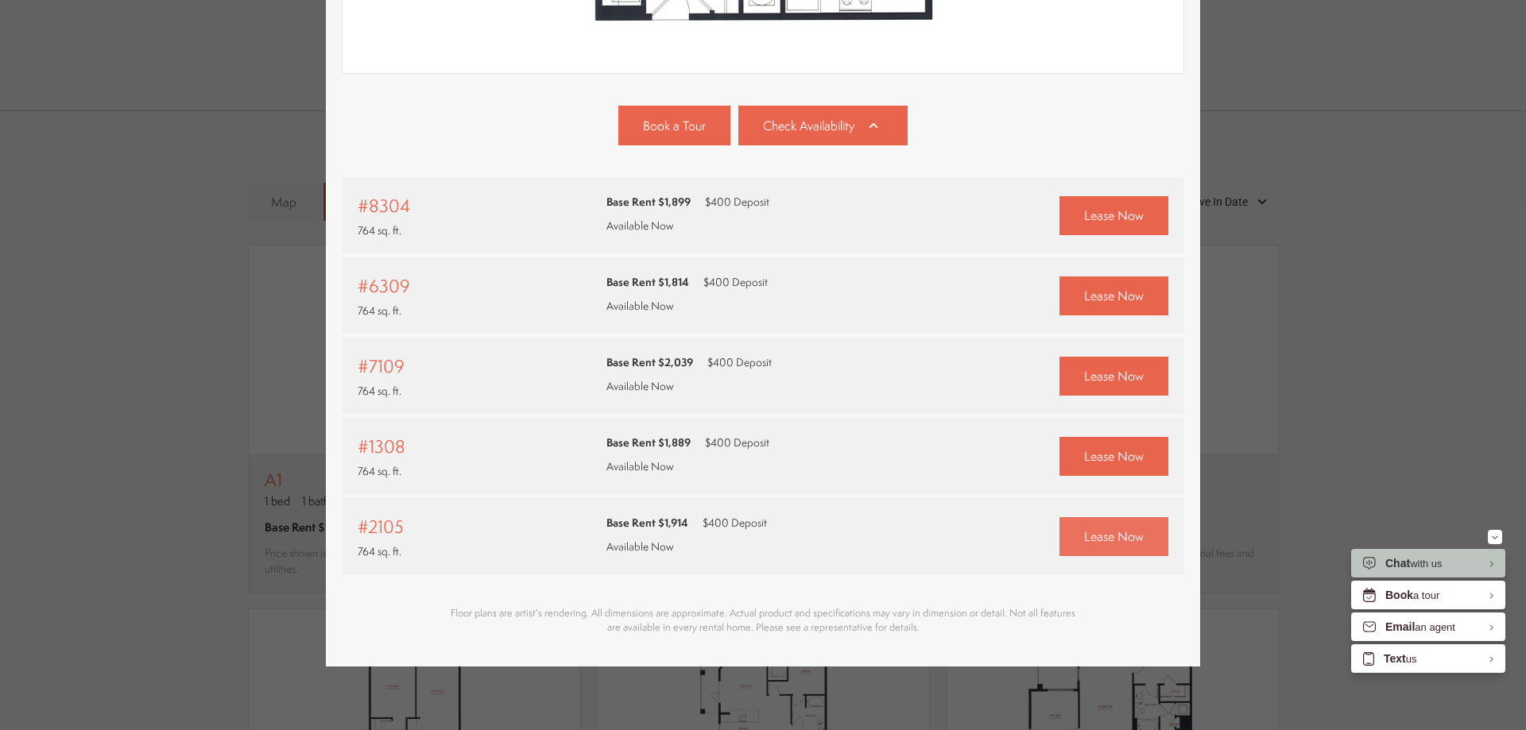
click at [1118, 528] on span "Lease Now" at bounding box center [1114, 537] width 60 height 18
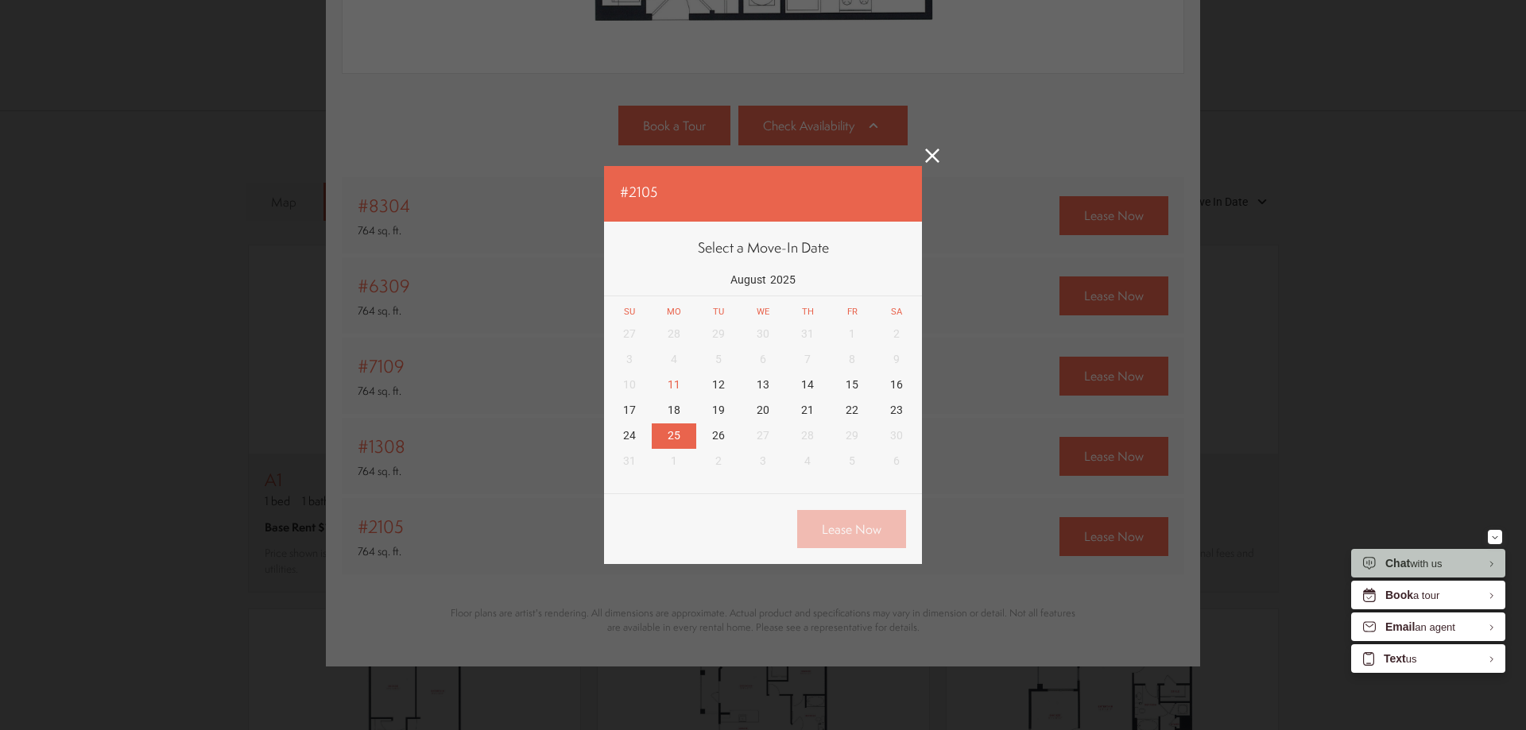
click at [676, 424] on div "25" at bounding box center [674, 436] width 45 height 25
click at [833, 516] on link "Lease Now" at bounding box center [851, 529] width 109 height 39
